Goal: Task Accomplishment & Management: Manage account settings

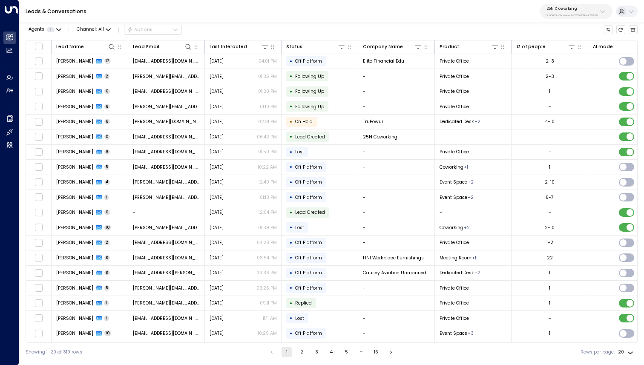
click at [564, 8] on p "25N Coworking" at bounding box center [572, 8] width 51 height 5
type input "**"
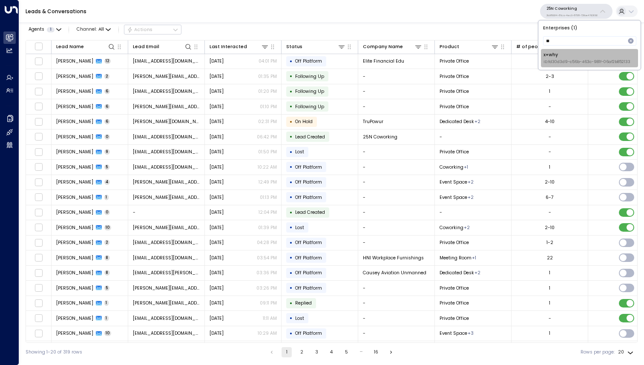
click at [555, 58] on div "x+why ID: fd30d3d9-c56b-463c-981f-06af2b852133" at bounding box center [587, 58] width 87 height 13
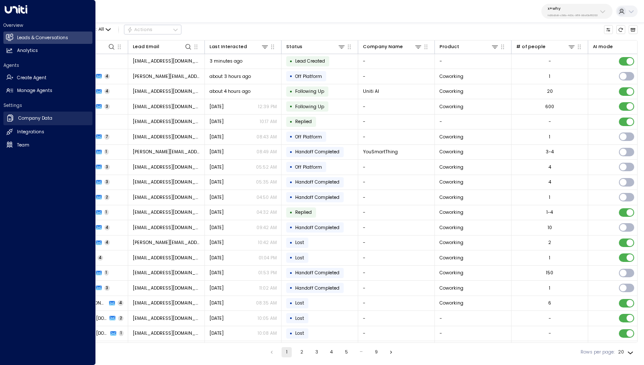
click at [15, 120] on link "Company Data Company Data" at bounding box center [47, 119] width 89 height 14
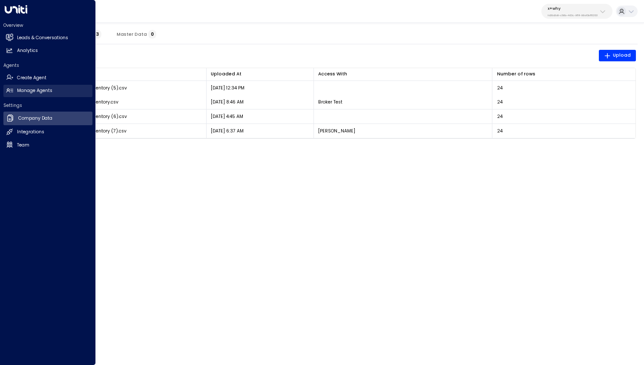
click at [61, 92] on link "Manage Agents Manage Agents" at bounding box center [47, 91] width 89 height 12
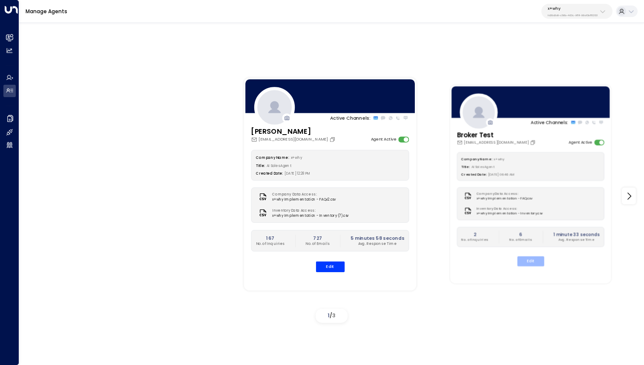
click at [535, 259] on button "Edit" at bounding box center [531, 262] width 27 height 10
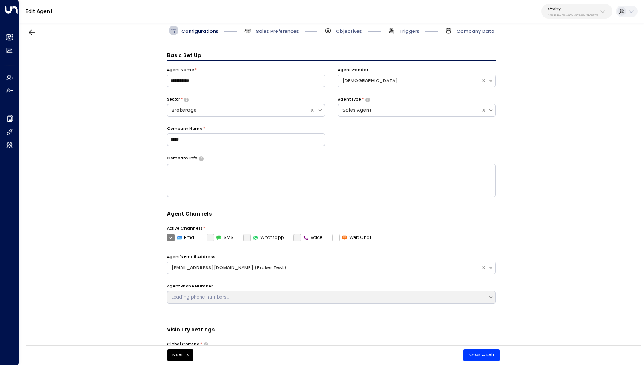
scroll to position [9, 0]
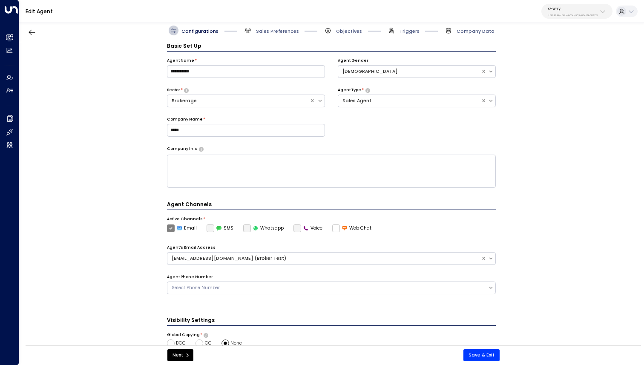
click at [123, 170] on div "**********" at bounding box center [331, 196] width 625 height 308
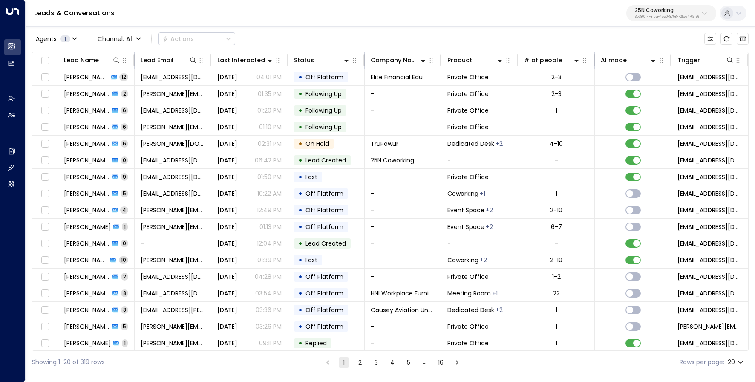
click at [661, 18] on p "3b9800f4-81ca-4ec0-8758-72fbe4763f36" at bounding box center [667, 16] width 64 height 3
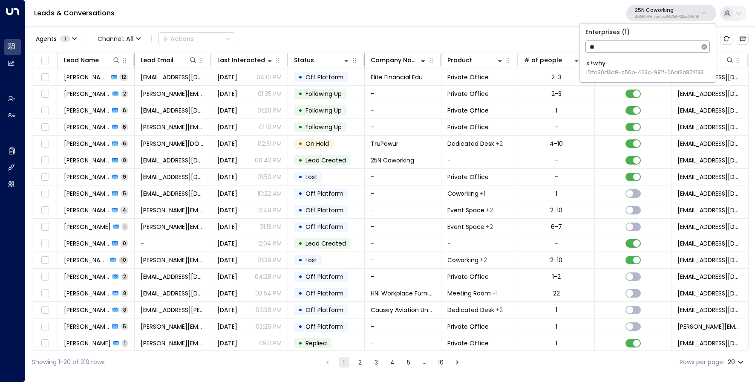
type input "**"
click at [653, 69] on span "ID: fd30d3d9-c56b-463c-981f-06af2b852133" at bounding box center [645, 73] width 117 height 8
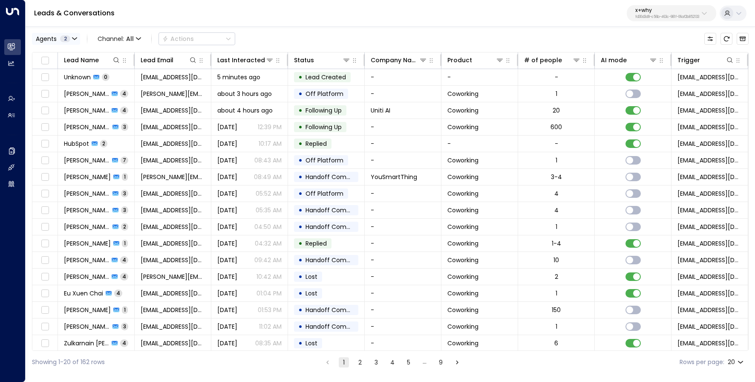
click at [59, 37] on div "Agents 2" at bounding box center [53, 38] width 35 height 7
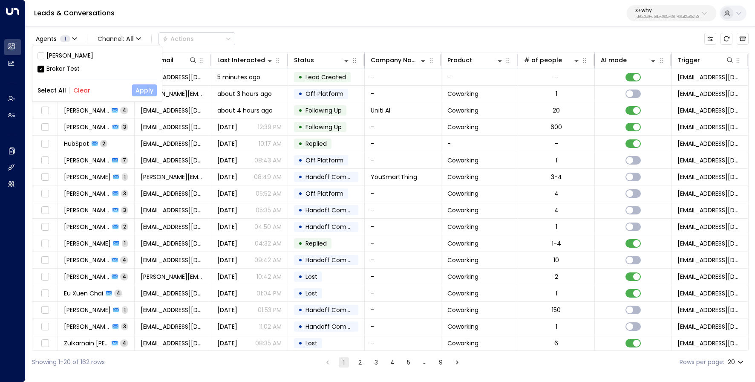
click at [142, 87] on button "Apply" at bounding box center [144, 90] width 25 height 12
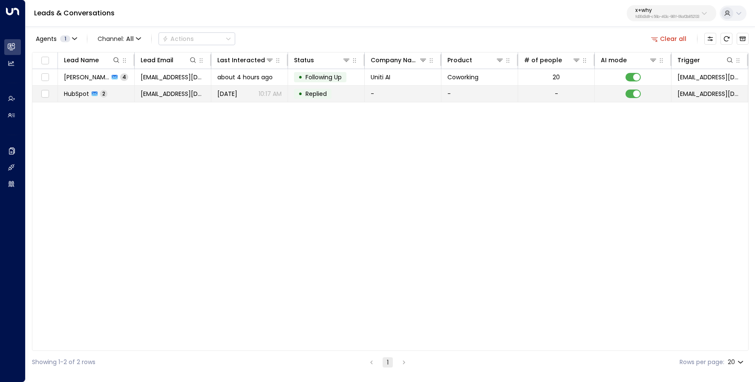
click at [122, 95] on td "HubSpot 2" at bounding box center [96, 94] width 77 height 16
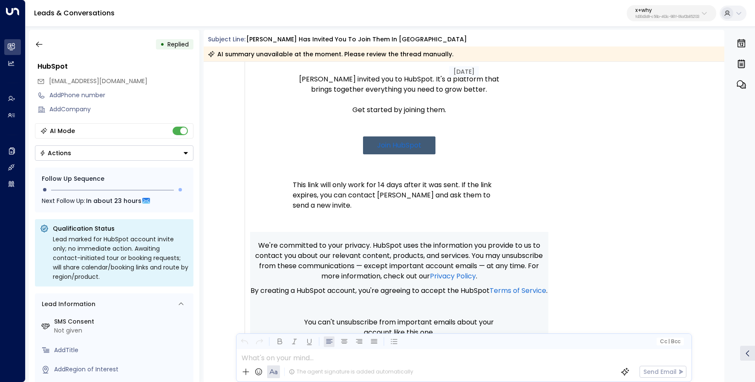
scroll to position [441, 0]
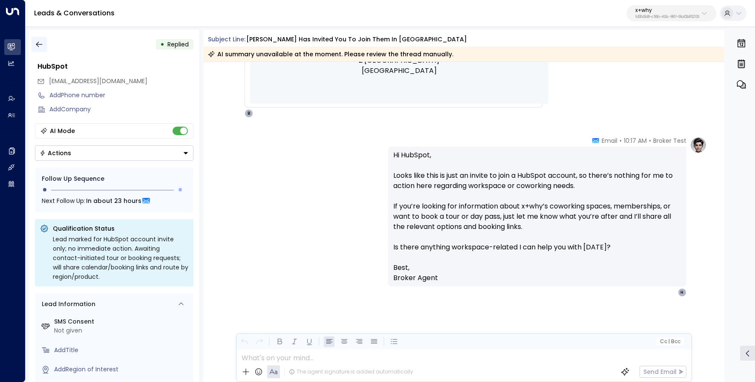
click at [38, 47] on icon "button" at bounding box center [39, 44] width 9 height 9
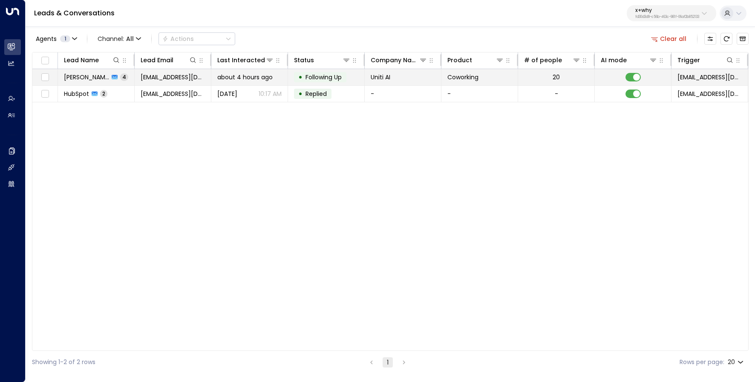
click at [97, 77] on span "[PERSON_NAME]" at bounding box center [86, 77] width 45 height 9
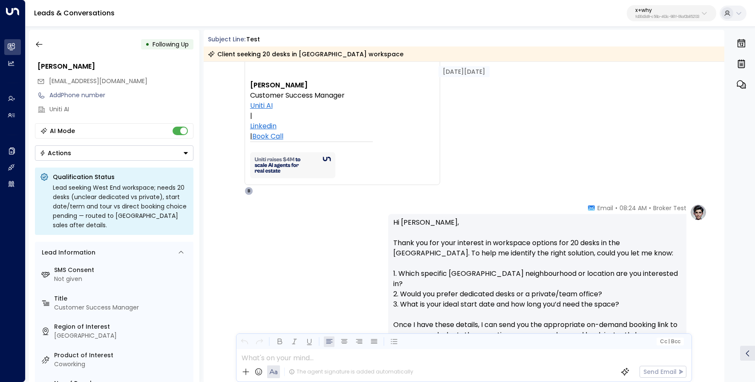
scroll to position [70, 0]
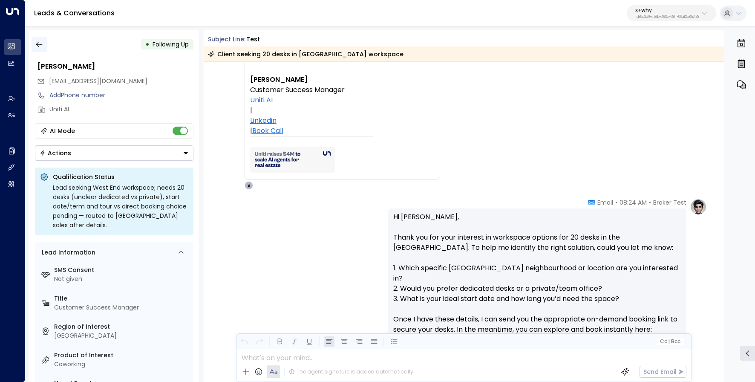
click at [40, 44] on icon "button" at bounding box center [39, 45] width 6 height 6
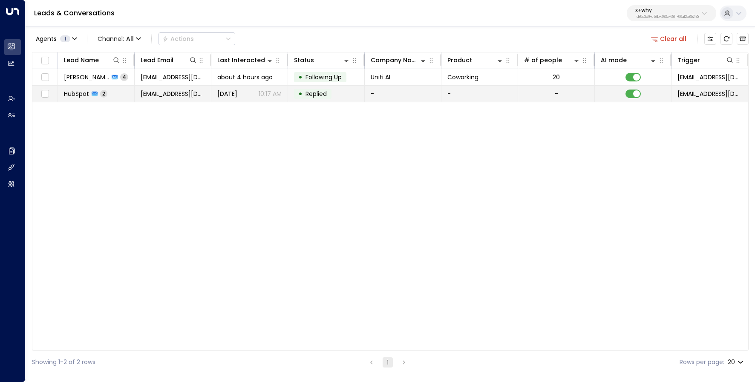
click at [78, 95] on span "HubSpot" at bounding box center [76, 94] width 25 height 9
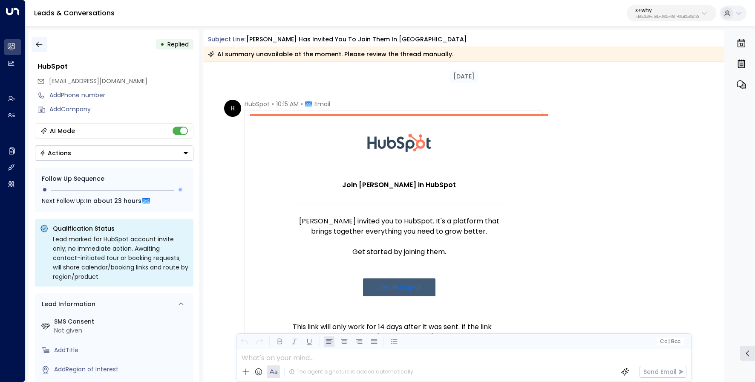
click at [39, 45] on icon "button" at bounding box center [39, 44] width 9 height 9
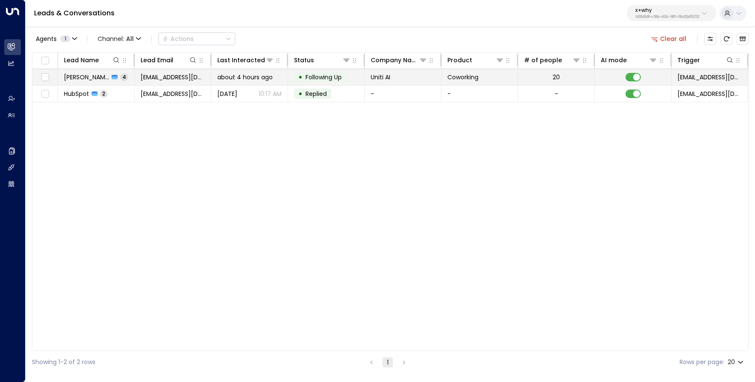
click at [102, 76] on span "[PERSON_NAME]" at bounding box center [86, 77] width 45 height 9
click at [87, 74] on span "[PERSON_NAME]" at bounding box center [86, 77] width 45 height 9
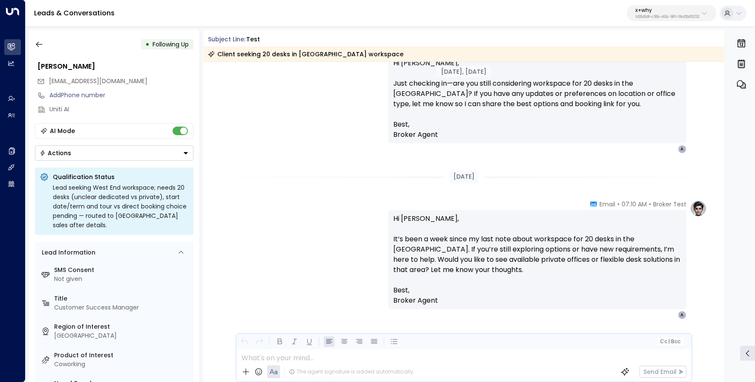
scroll to position [494, 0]
